Goal: Information Seeking & Learning: Learn about a topic

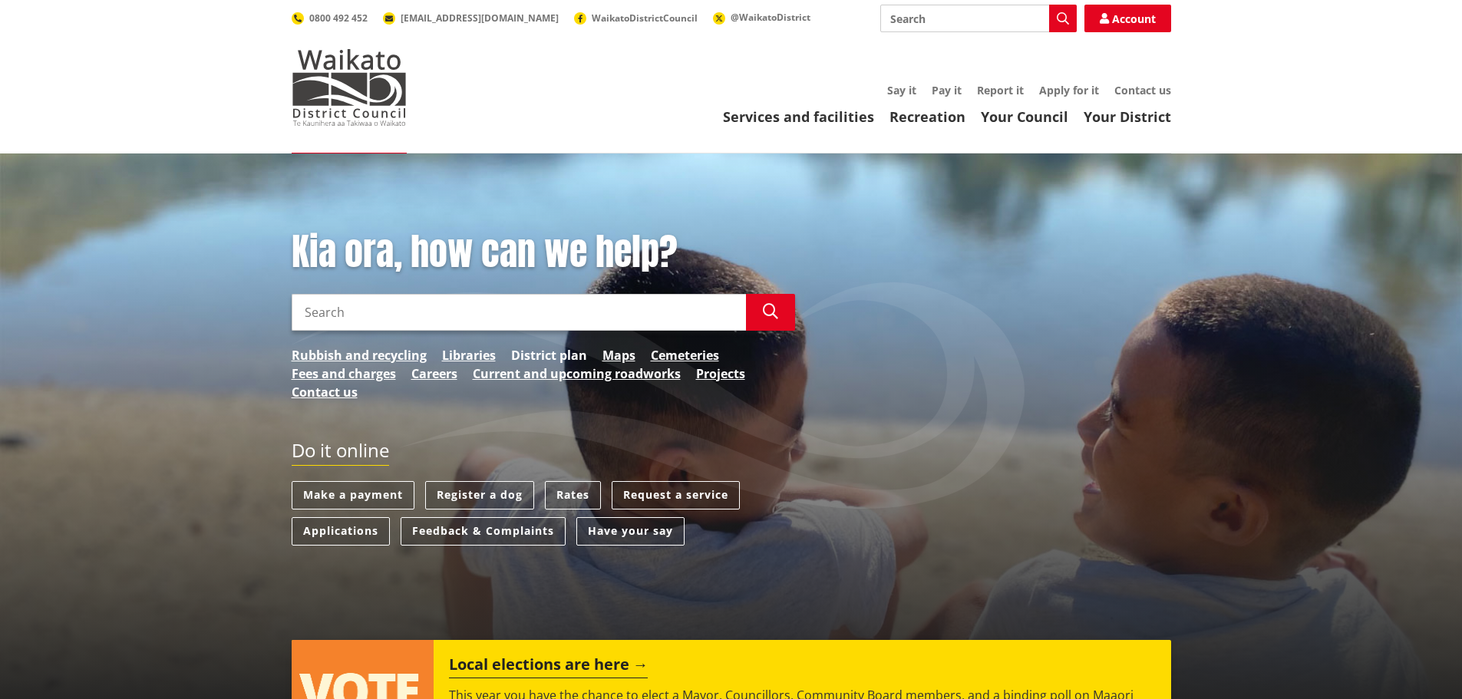
click at [547, 347] on link "District plan" at bounding box center [549, 355] width 76 height 18
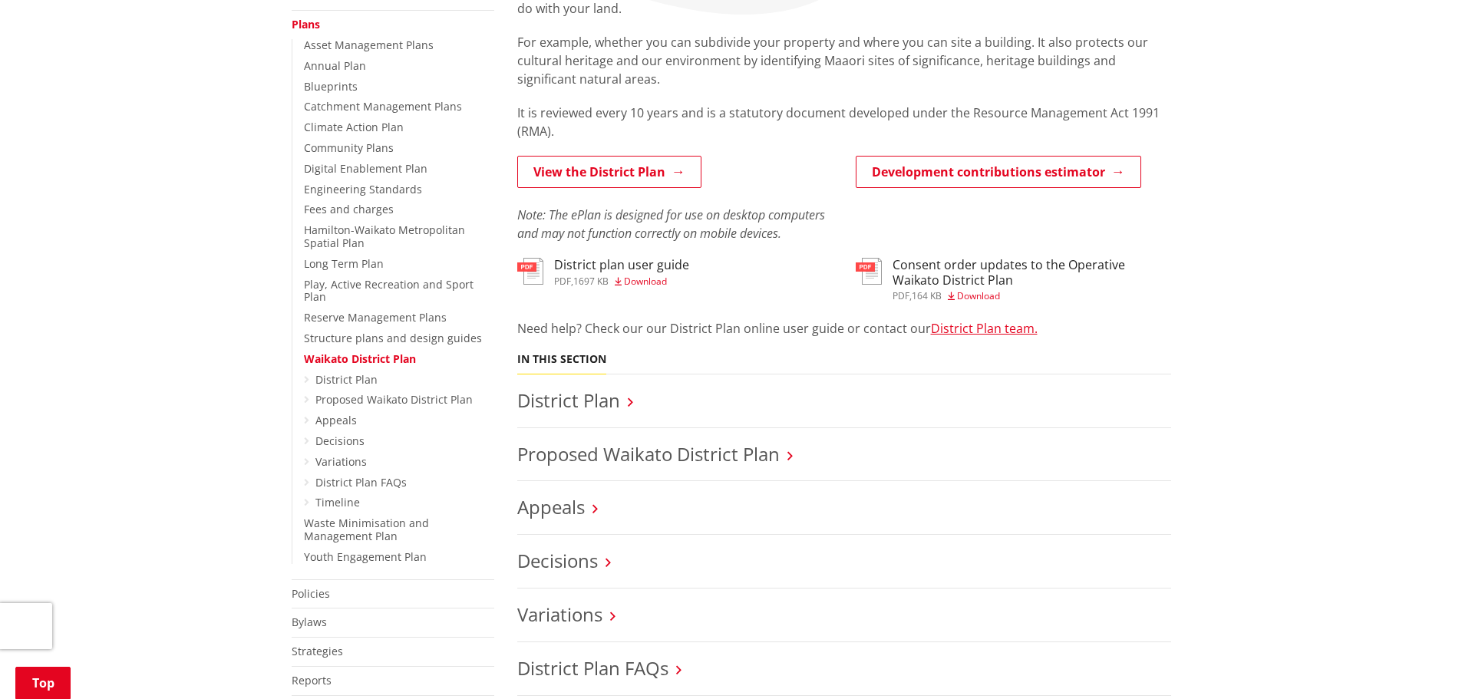
scroll to position [461, 0]
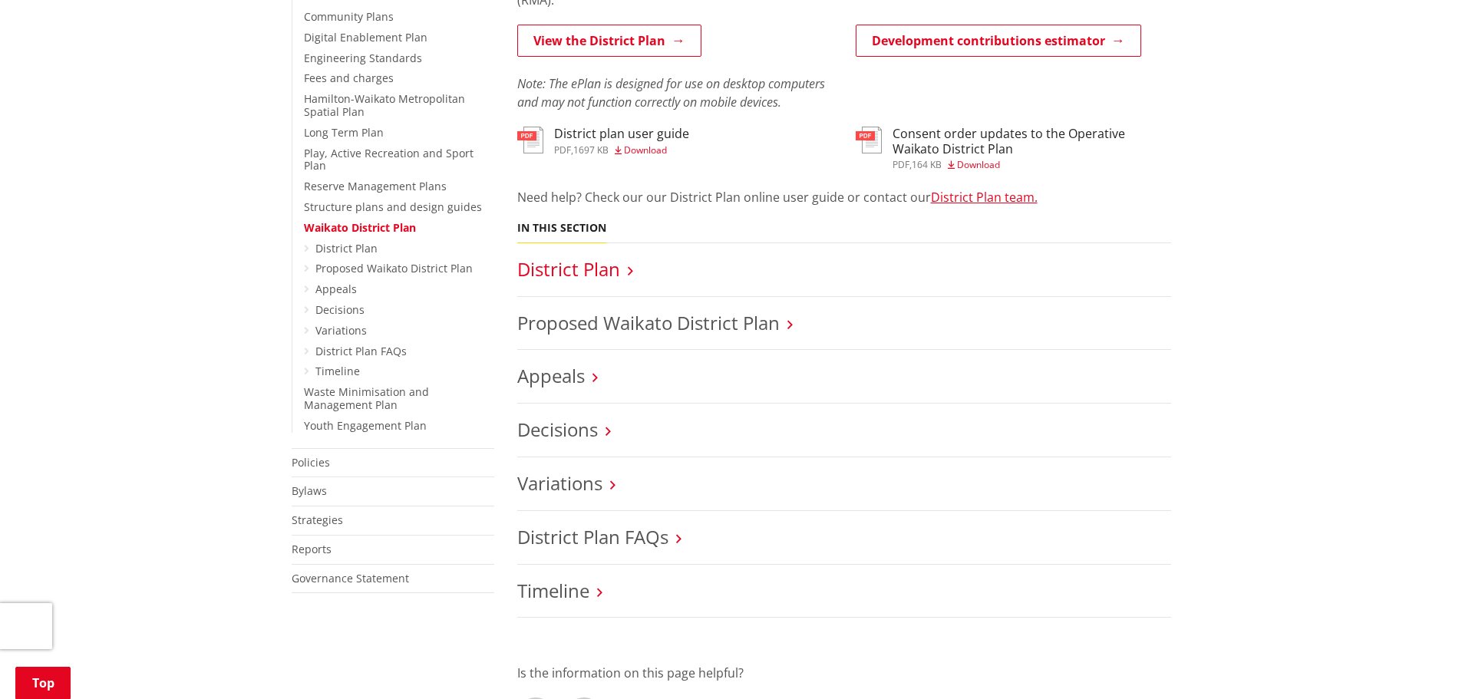
click at [619, 269] on link "District Plan" at bounding box center [568, 268] width 103 height 25
click at [566, 375] on link "Appeals" at bounding box center [551, 375] width 68 height 25
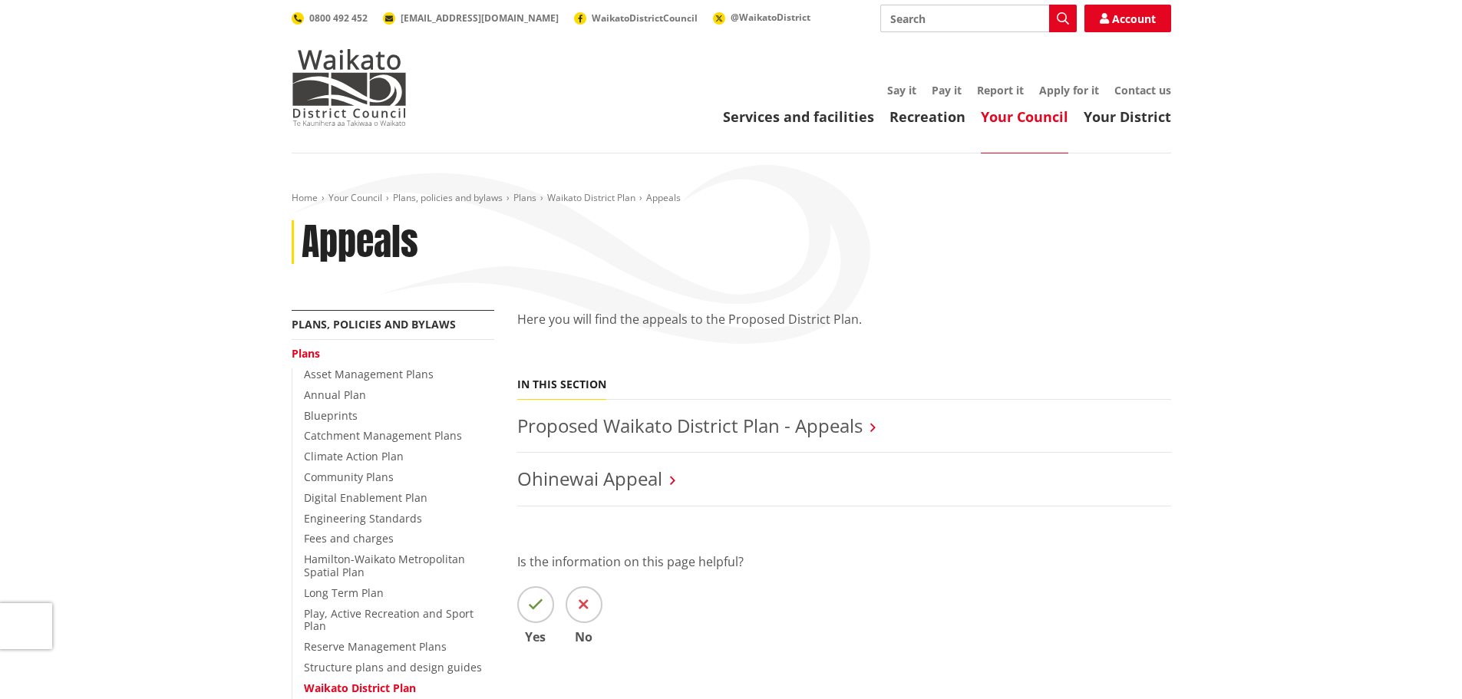
scroll to position [307, 0]
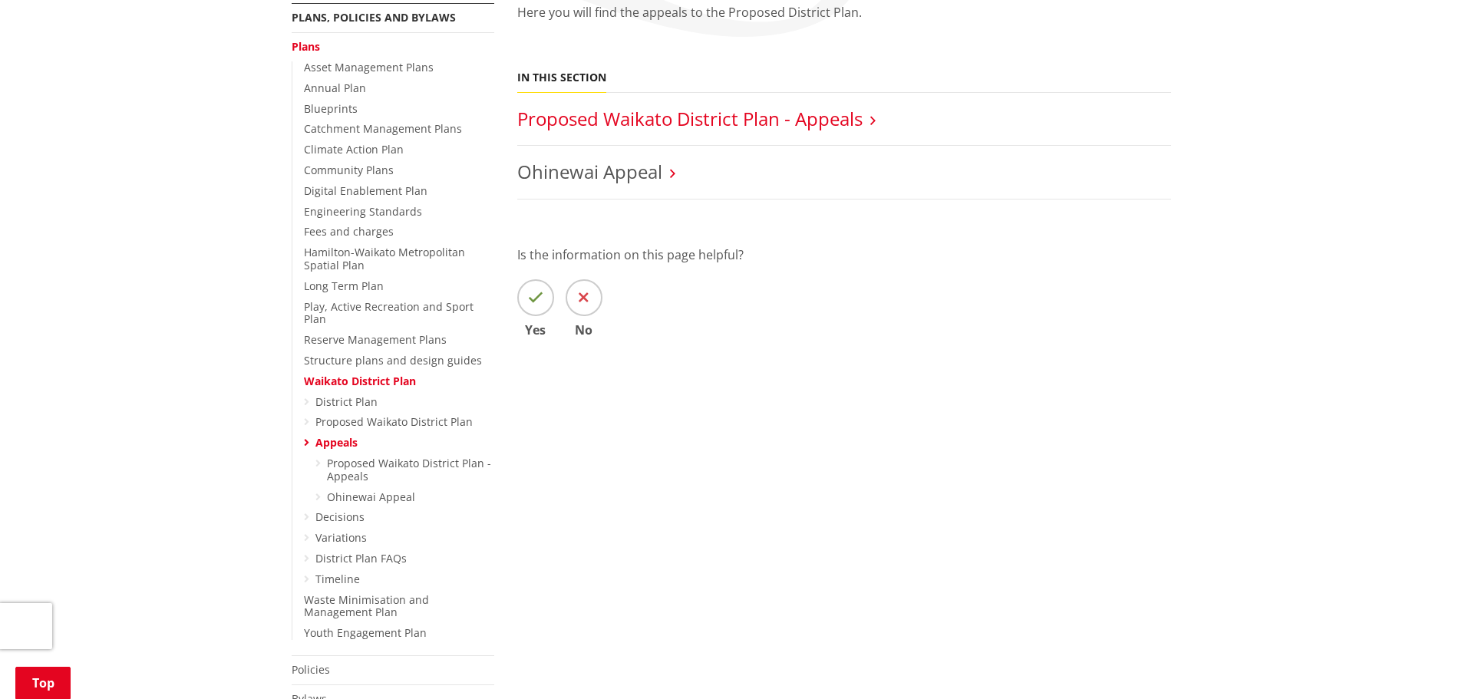
click at [841, 125] on link "Proposed Waikato District Plan - Appeals" at bounding box center [689, 118] width 345 height 25
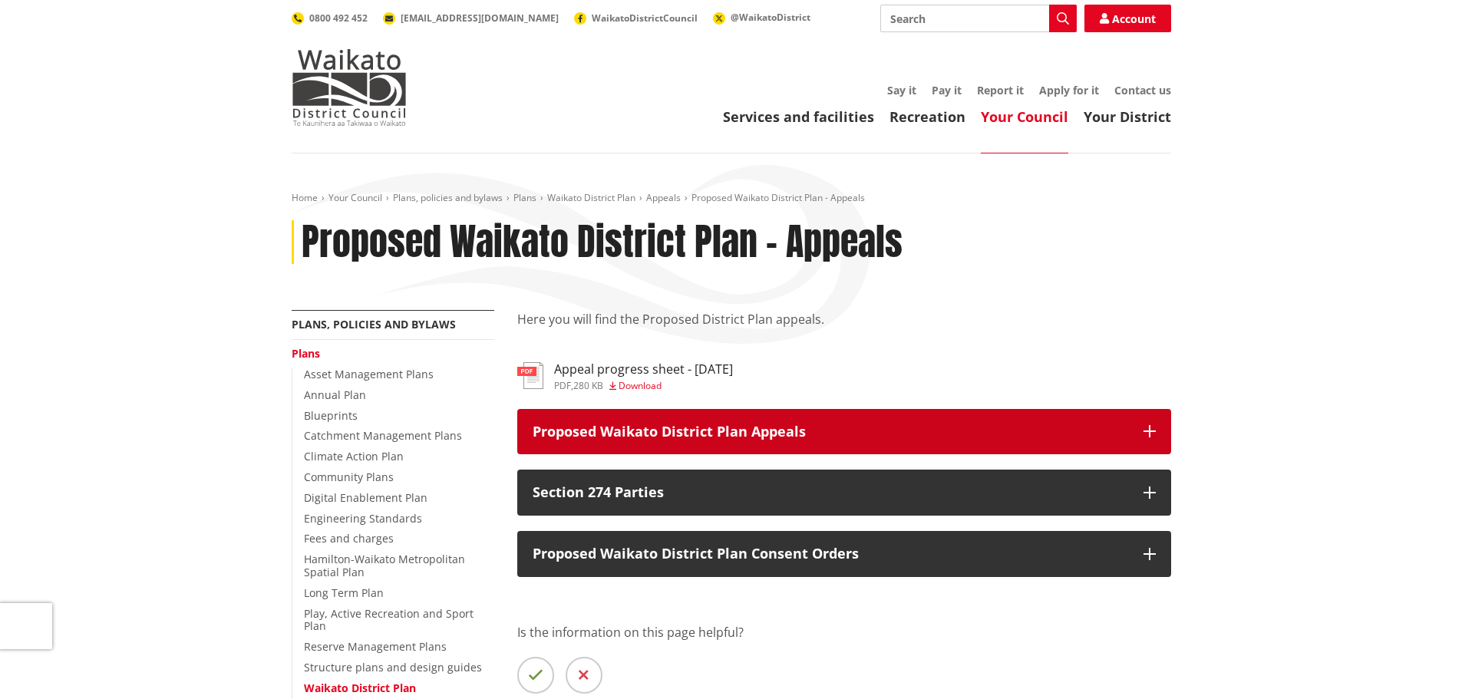
click at [752, 432] on p "Proposed Waikato District Plan Appeals" at bounding box center [831, 432] width 596 height 15
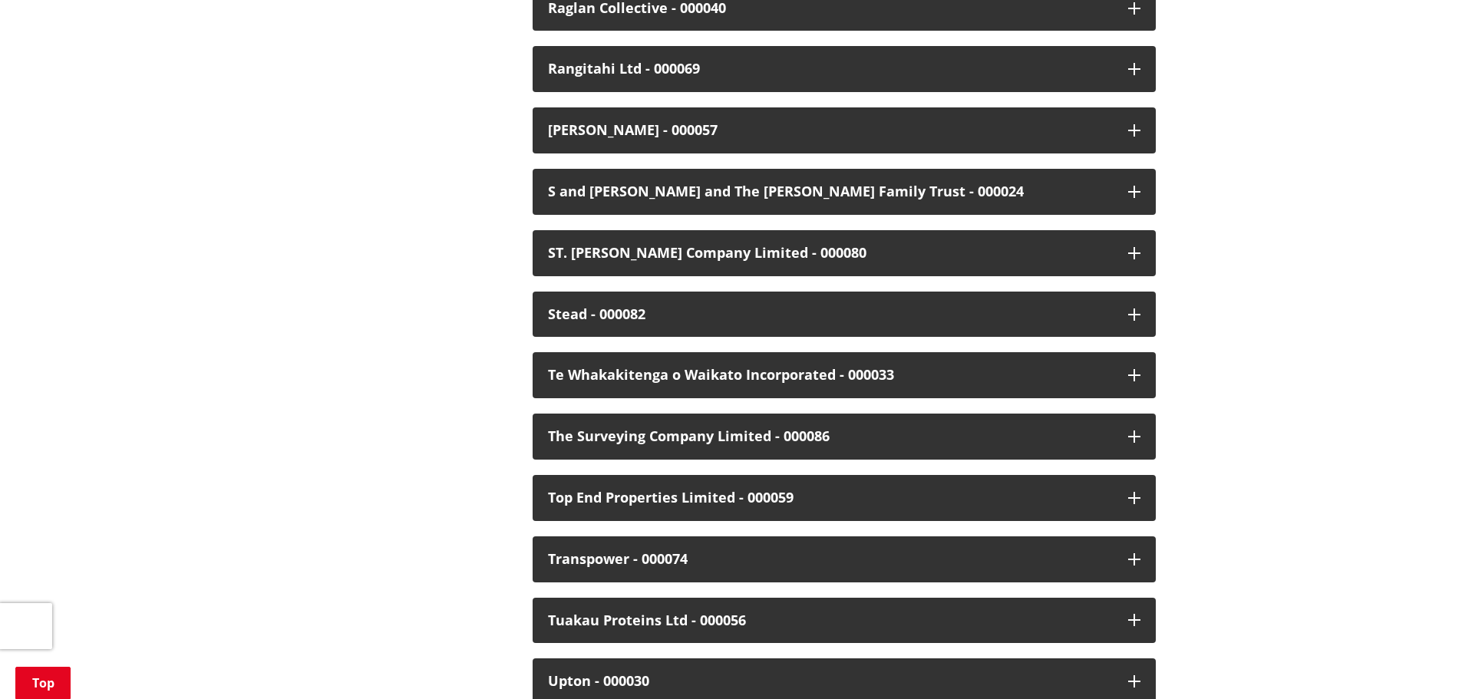
scroll to position [3531, 0]
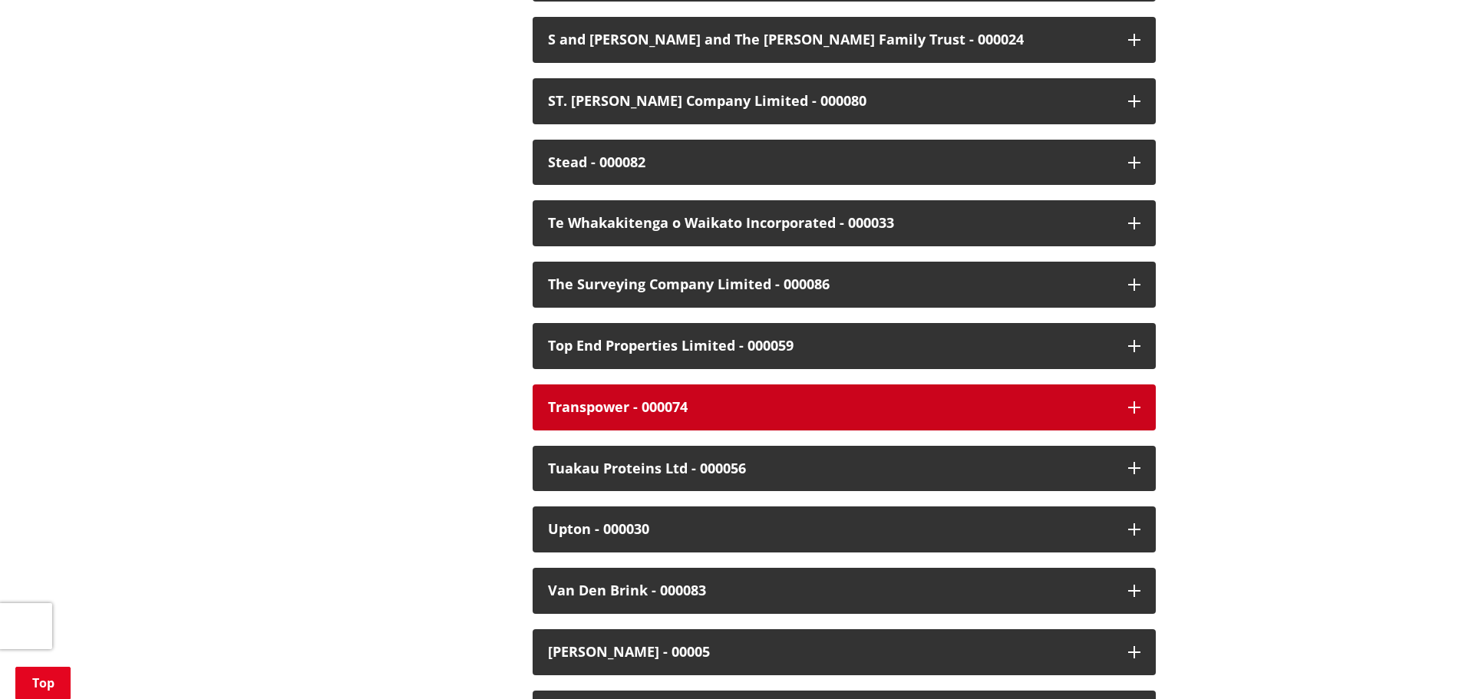
click at [1130, 401] on icon "button" at bounding box center [1134, 407] width 12 height 12
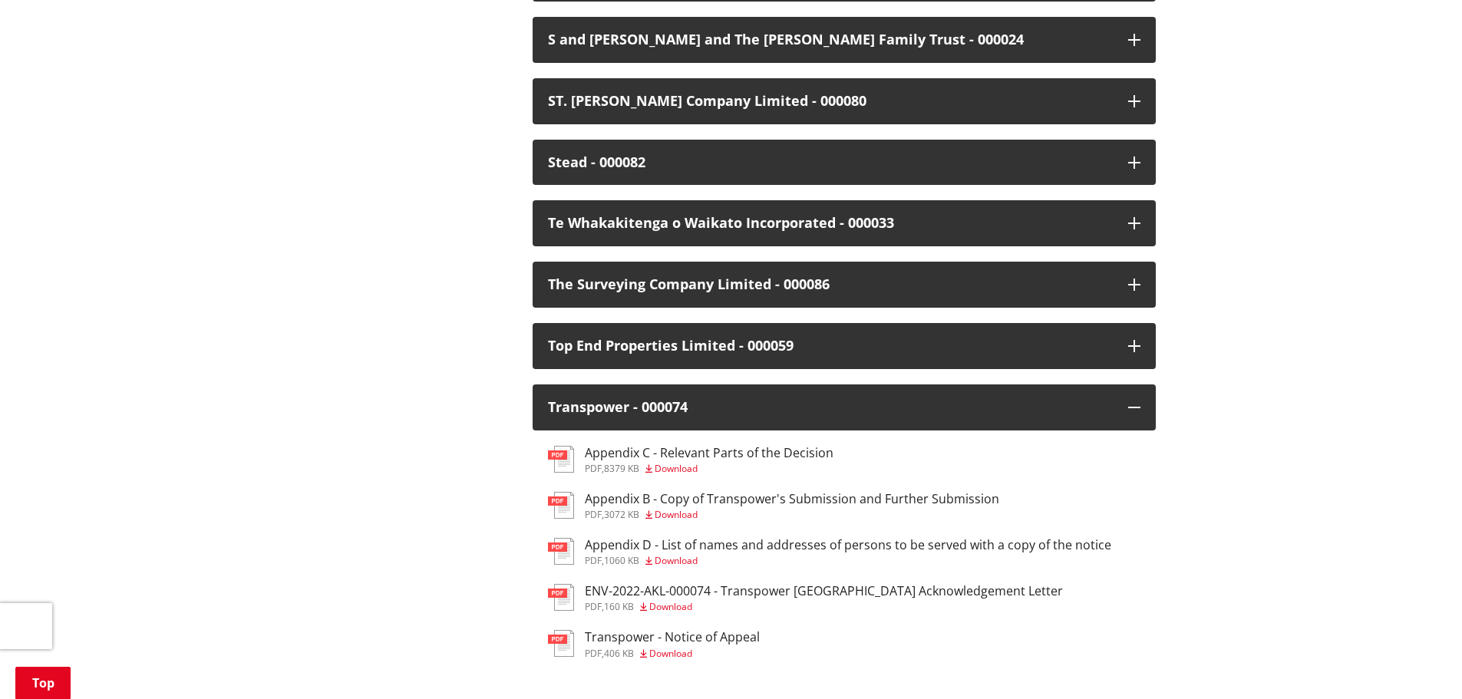
click at [747, 630] on h3 "Transpower - Notice of Appeal" at bounding box center [672, 637] width 175 height 15
